Goal: Use online tool/utility: Utilize a website feature to perform a specific function

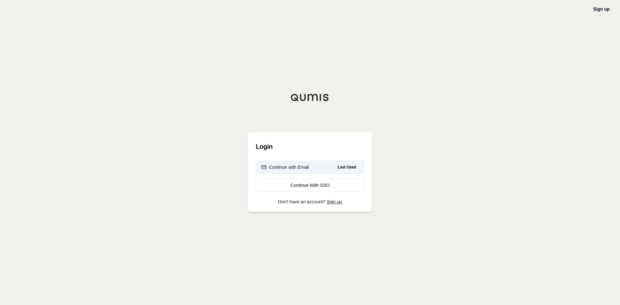
click at [289, 164] on div "Continue with Email" at bounding box center [285, 167] width 48 height 6
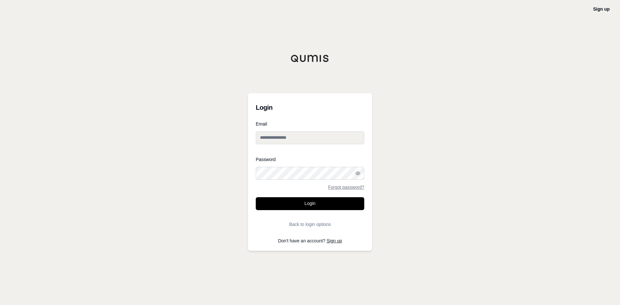
type input "**********"
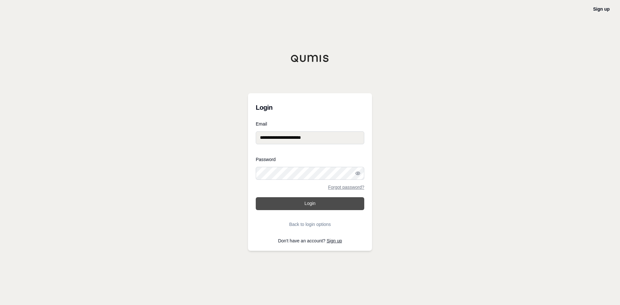
click at [306, 203] on button "Login" at bounding box center [310, 203] width 108 height 13
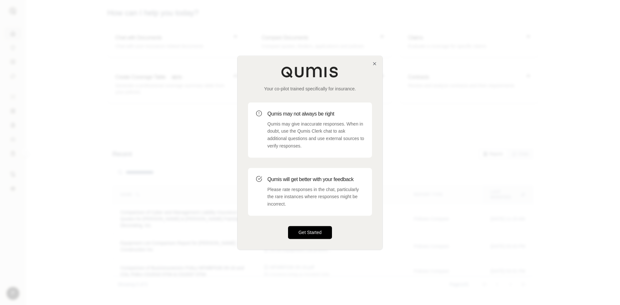
drag, startPoint x: 314, startPoint y: 232, endPoint x: 309, endPoint y: 232, distance: 5.5
click at [311, 232] on button "Get Started" at bounding box center [310, 232] width 44 height 13
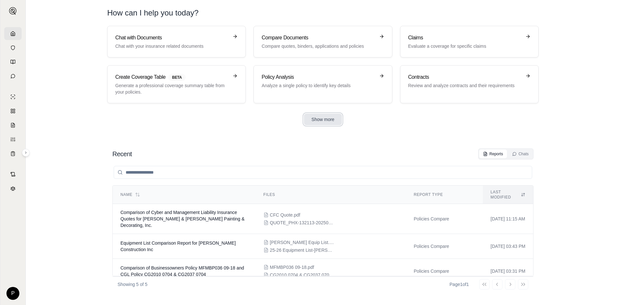
click at [315, 118] on button "Show more" at bounding box center [323, 120] width 38 height 12
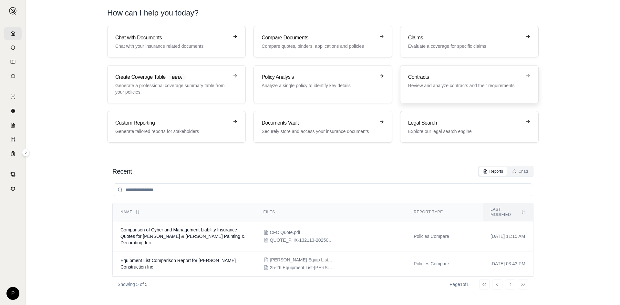
click at [444, 79] on h3 "Contracts" at bounding box center [464, 77] width 113 height 8
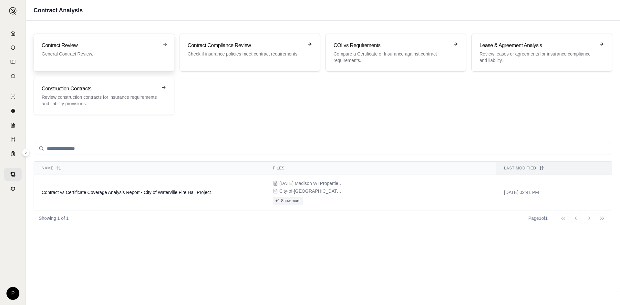
click at [85, 45] on h3 "Contract Review" at bounding box center [100, 46] width 116 height 8
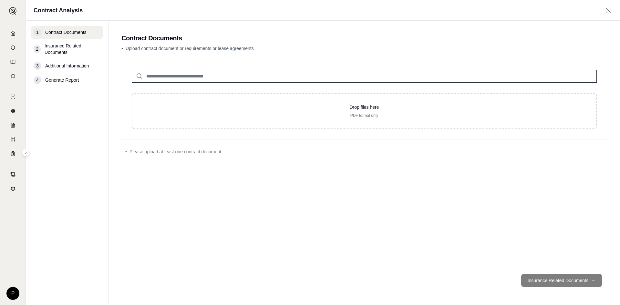
click at [148, 73] on input "search" at bounding box center [364, 76] width 465 height 13
type input "*"
type input "**********"
